Goal: Task Accomplishment & Management: Complete application form

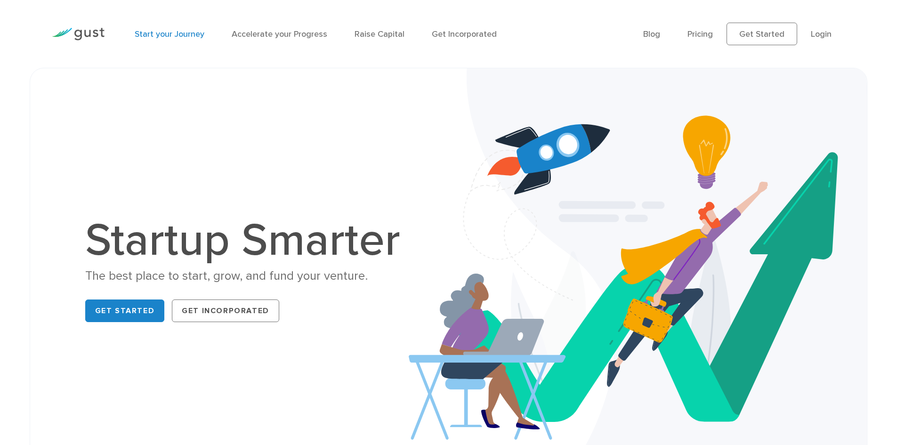
click at [185, 30] on link "Start your Journey" at bounding box center [170, 34] width 70 height 10
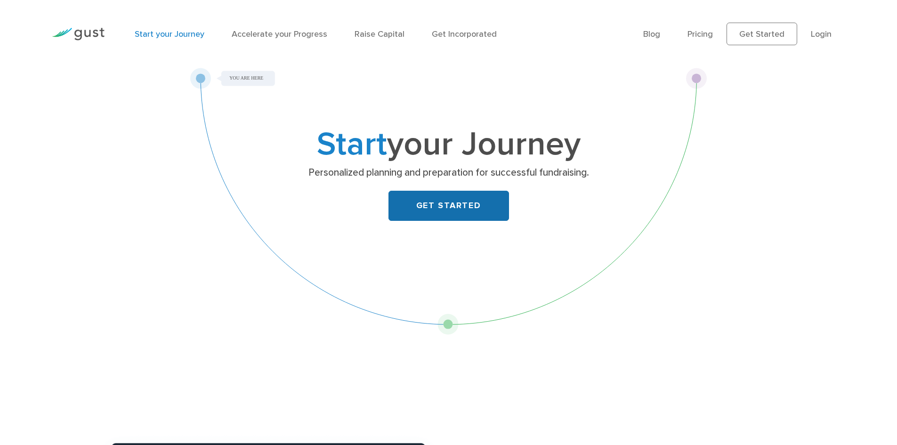
click at [456, 198] on link "GET STARTED" at bounding box center [448, 206] width 120 height 30
